Goal: Task Accomplishment & Management: Manage account settings

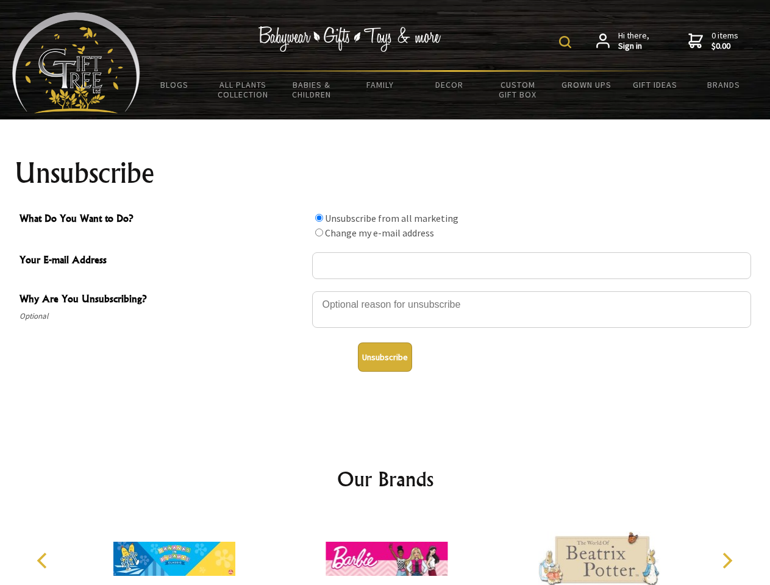
click at [567, 42] on img at bounding box center [565, 42] width 12 height 12
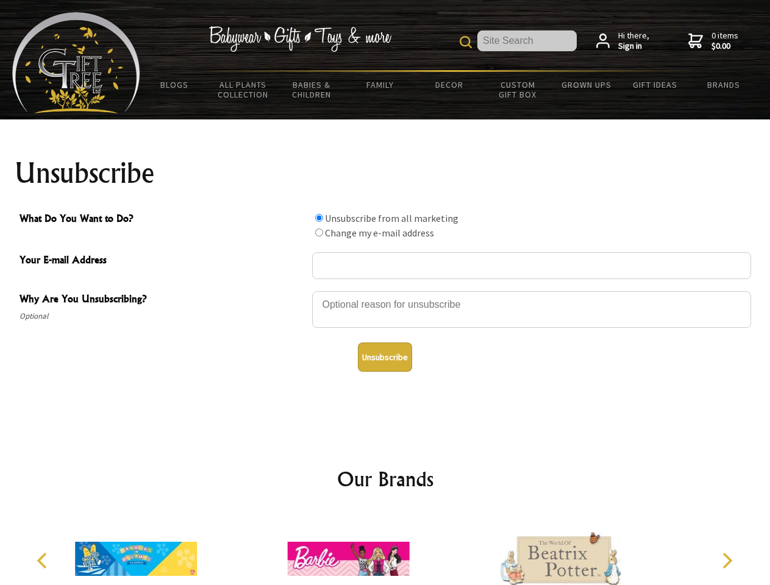
click at [385, 291] on div at bounding box center [531, 311] width 439 height 43
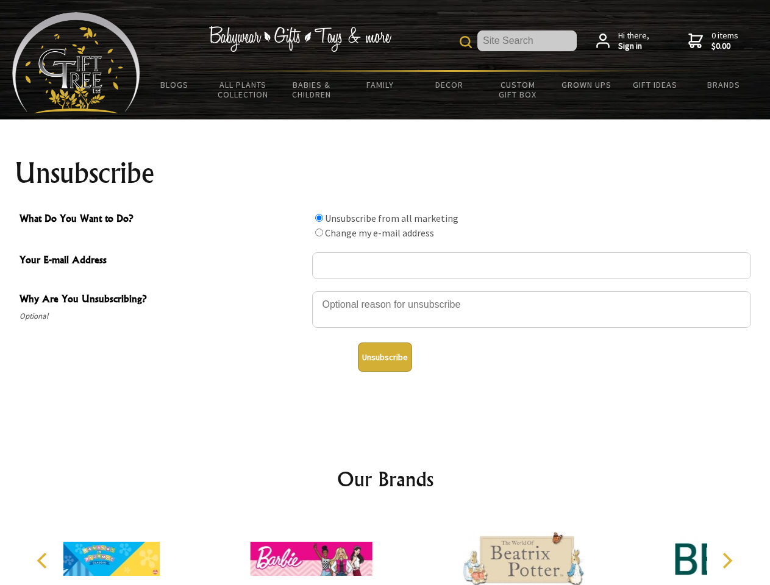
click at [319, 218] on input "What Do You Want to Do?" at bounding box center [319, 218] width 8 height 8
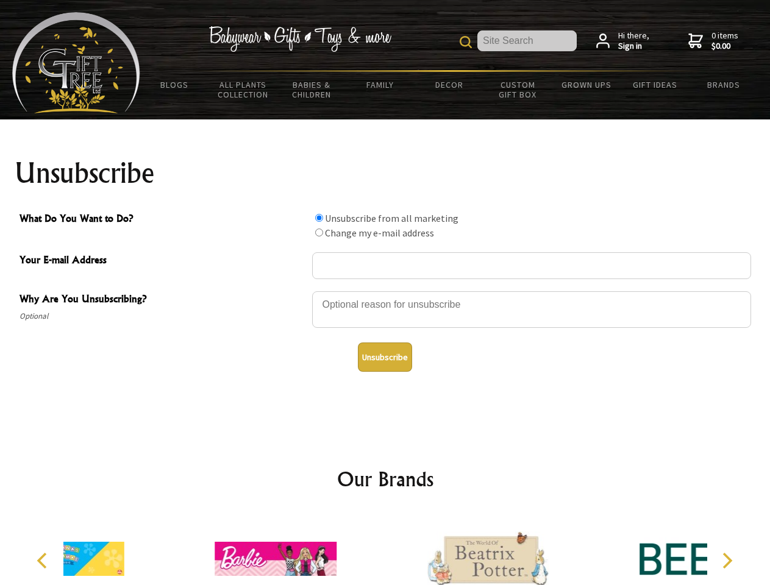
click at [319, 232] on input "What Do You Want to Do?" at bounding box center [319, 233] width 8 height 8
radio input "true"
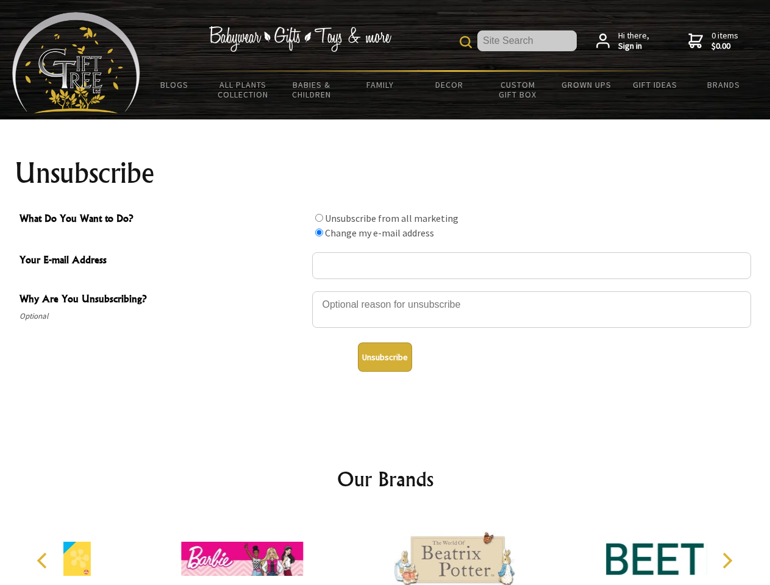
click at [385, 357] on button "Unsubscribe" at bounding box center [385, 357] width 54 height 29
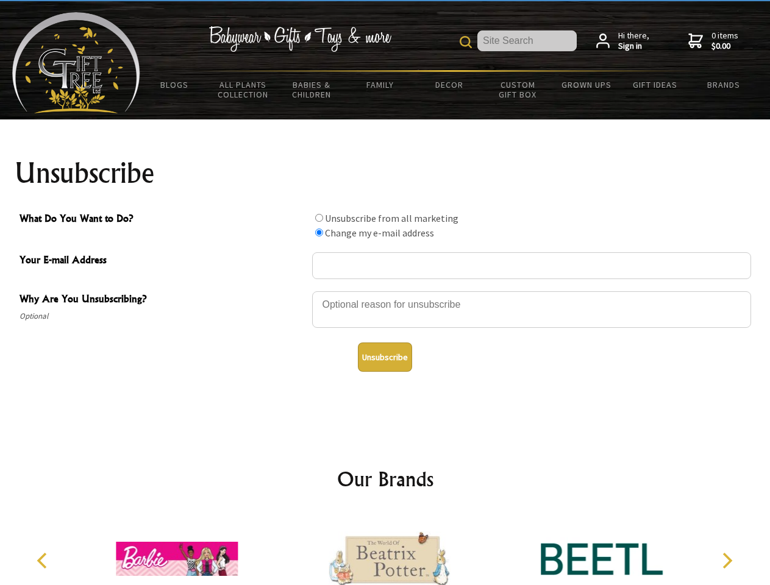
click at [44, 561] on icon "Previous" at bounding box center [43, 561] width 16 height 16
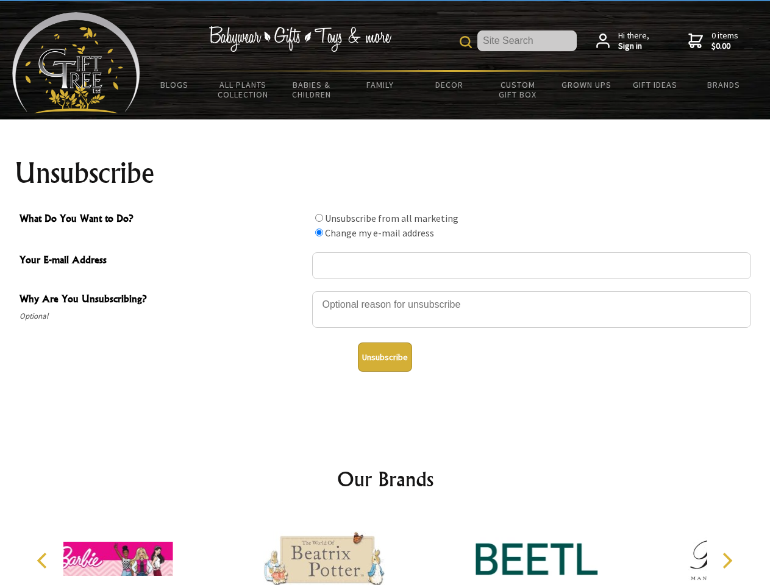
click at [727, 561] on icon "Next" at bounding box center [726, 561] width 16 height 16
